Goal: Obtain resource: Download file/media

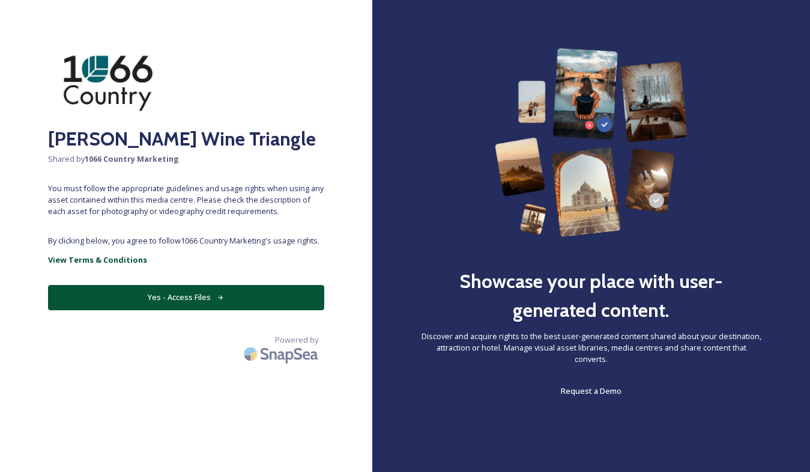
click at [174, 294] on button "Yes - Access Files" at bounding box center [186, 297] width 276 height 25
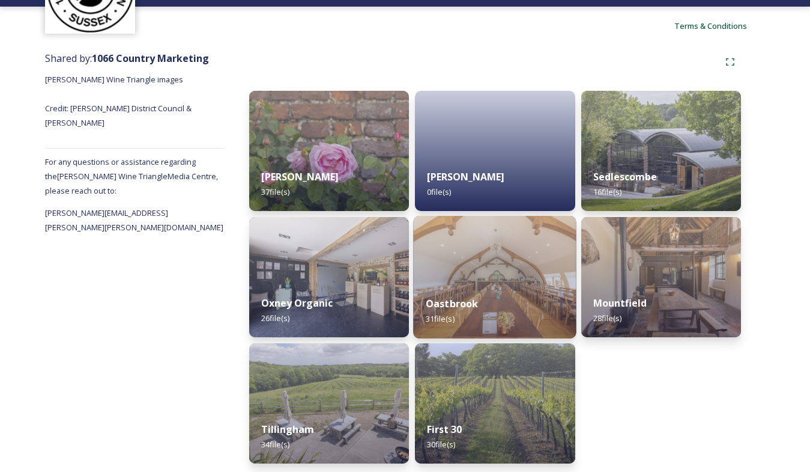
scroll to position [105, 0]
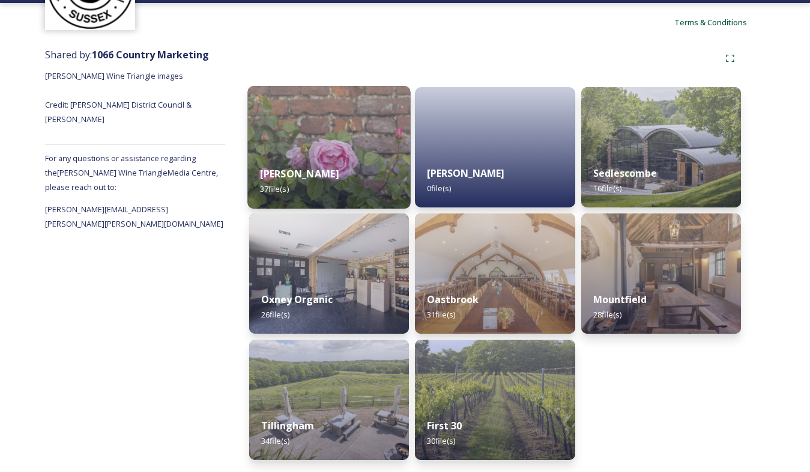
click at [353, 168] on div "[PERSON_NAME] 37 file(s)" at bounding box center [329, 181] width 163 height 55
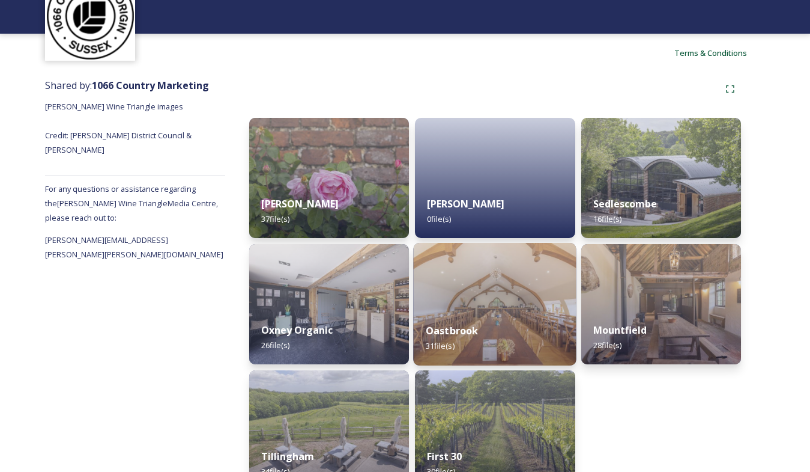
scroll to position [105, 0]
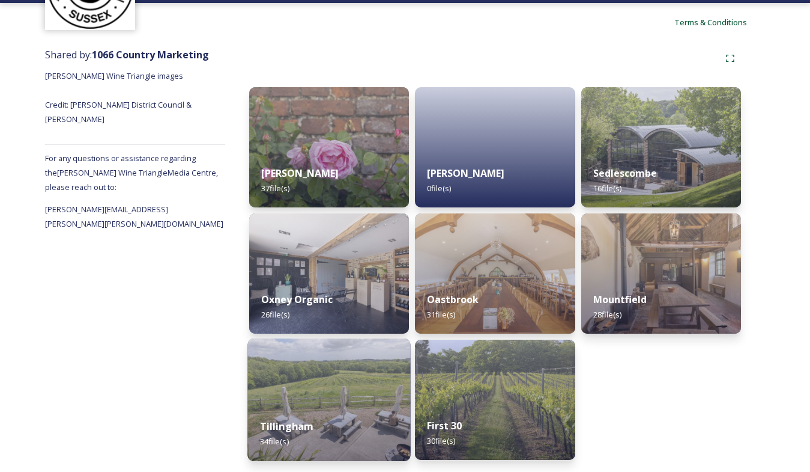
click at [328, 383] on img at bounding box center [329, 399] width 163 height 123
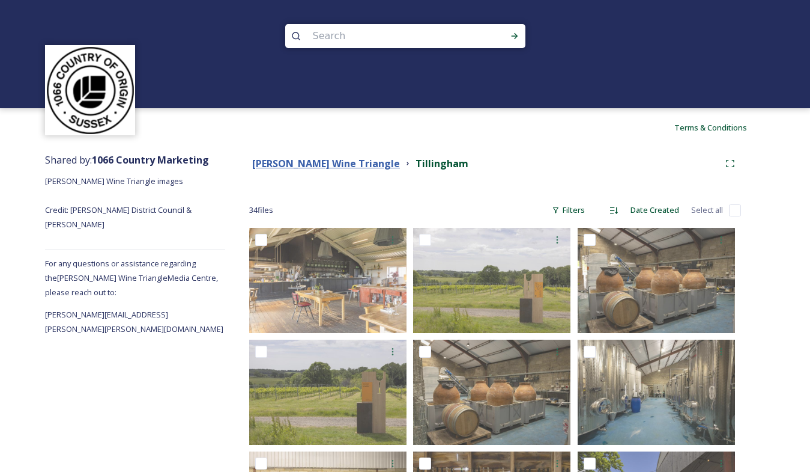
click at [278, 165] on strong "[PERSON_NAME] Wine Triangle" at bounding box center [326, 163] width 148 height 13
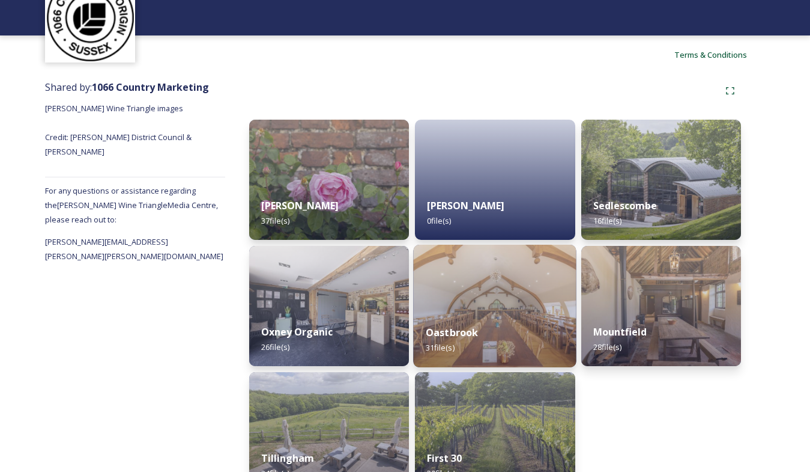
scroll to position [105, 0]
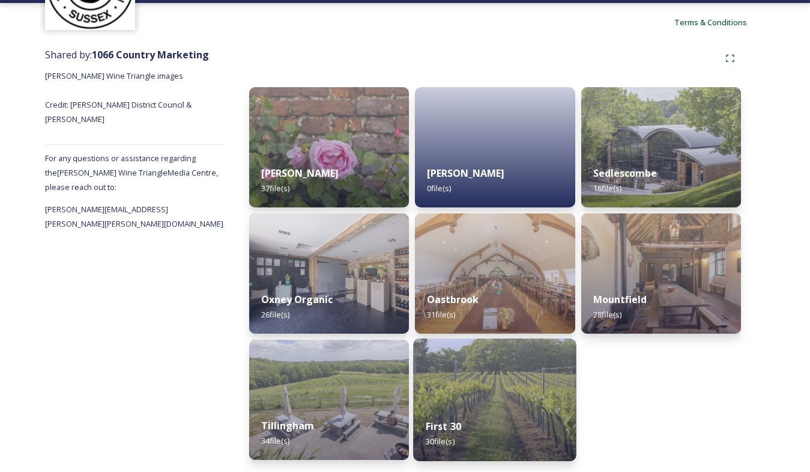
click at [488, 390] on img at bounding box center [495, 399] width 163 height 123
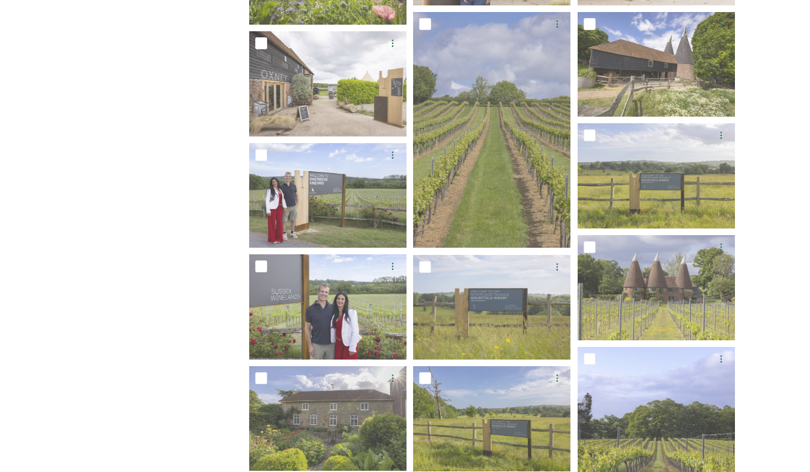
scroll to position [886, 0]
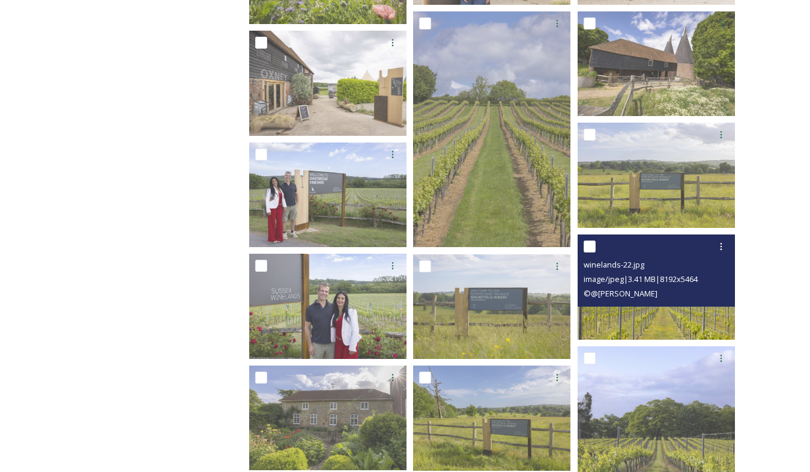
click at [610, 308] on img at bounding box center [656, 286] width 157 height 105
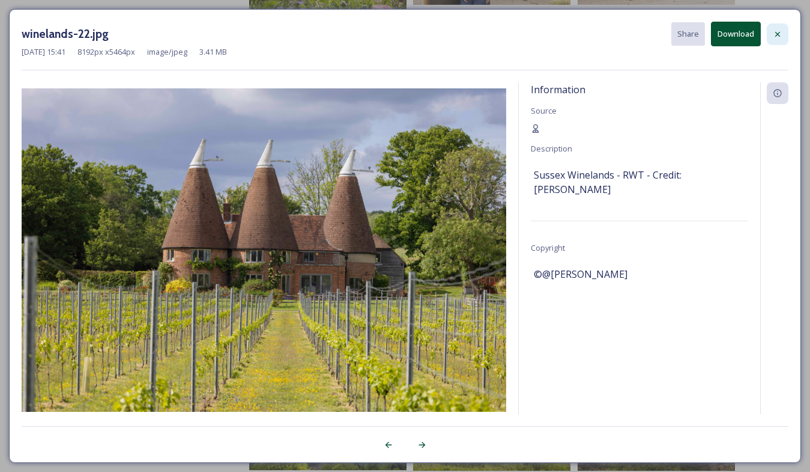
click at [779, 32] on icon at bounding box center [778, 33] width 5 height 5
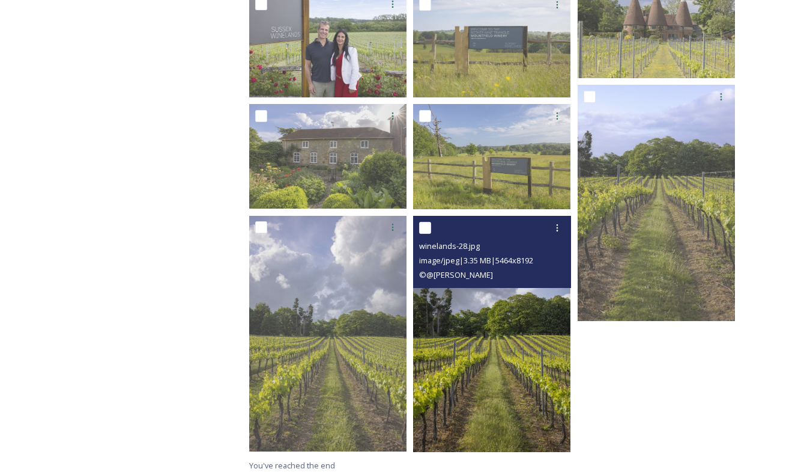
scroll to position [1154, 0]
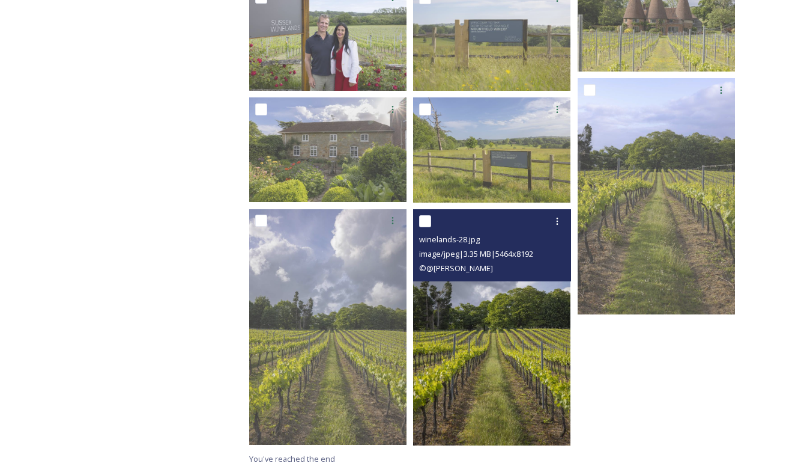
click at [488, 369] on img at bounding box center [491, 327] width 157 height 236
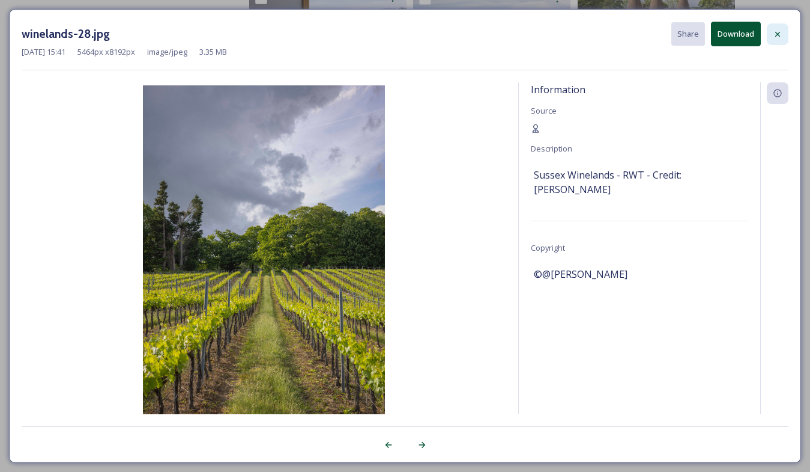
click at [778, 33] on icon at bounding box center [778, 33] width 5 height 5
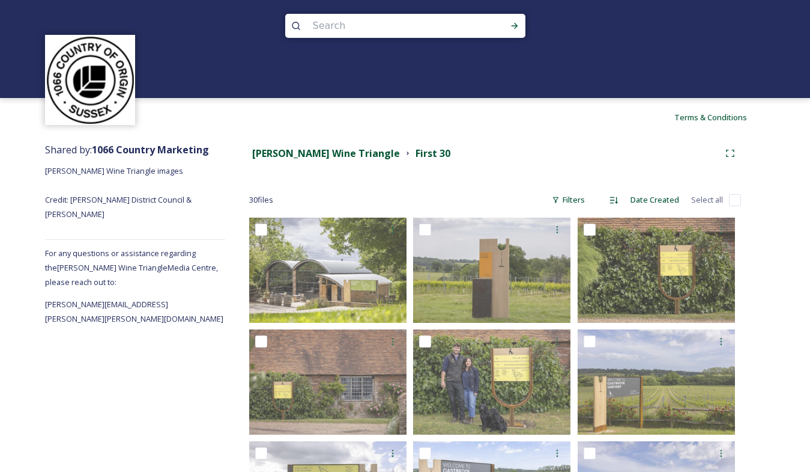
scroll to position [0, 0]
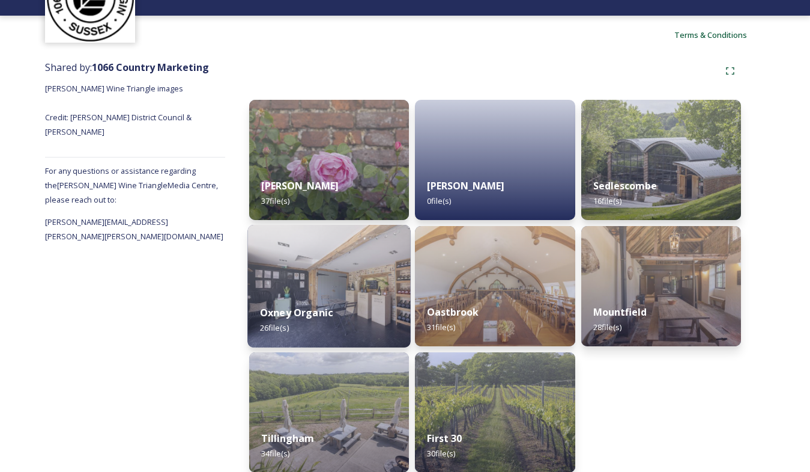
scroll to position [105, 0]
